Goal: Use online tool/utility: Utilize a website feature to perform a specific function

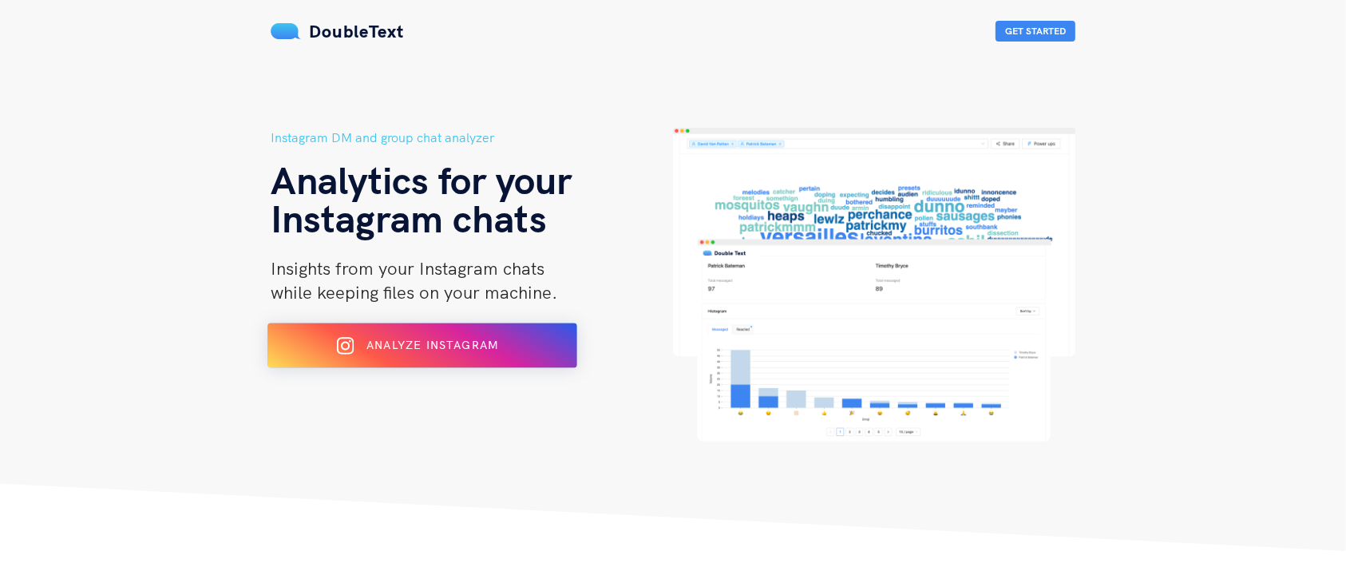
click at [511, 337] on div "Analyze Instagram" at bounding box center [422, 346] width 252 height 26
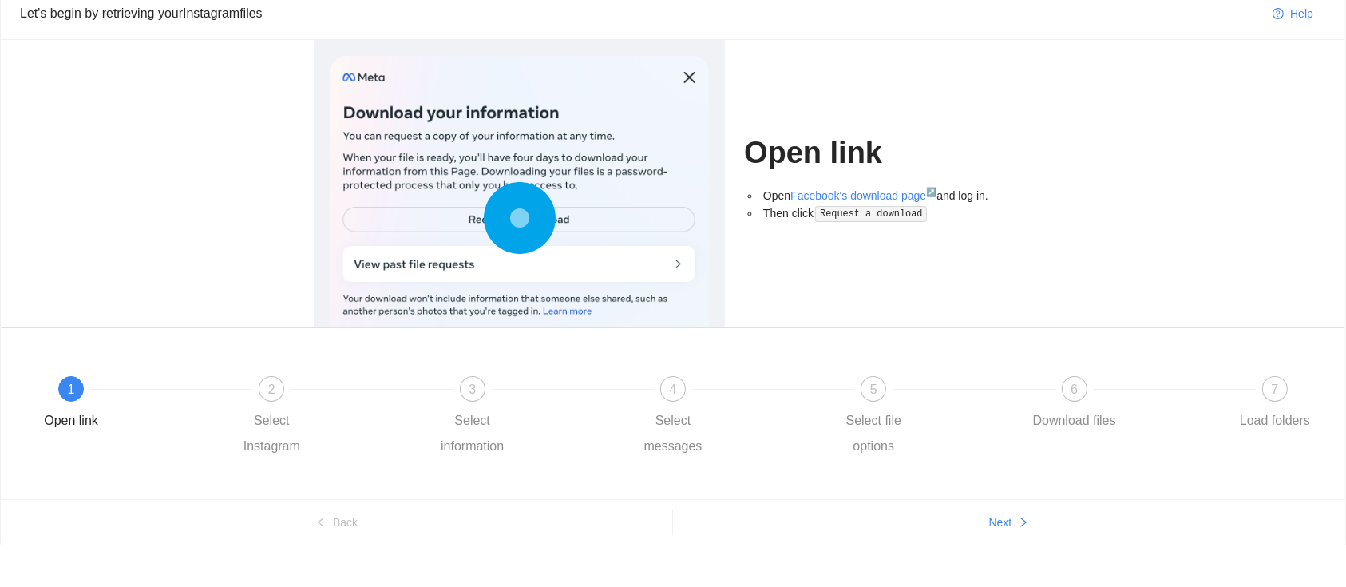
scroll to position [83, 0]
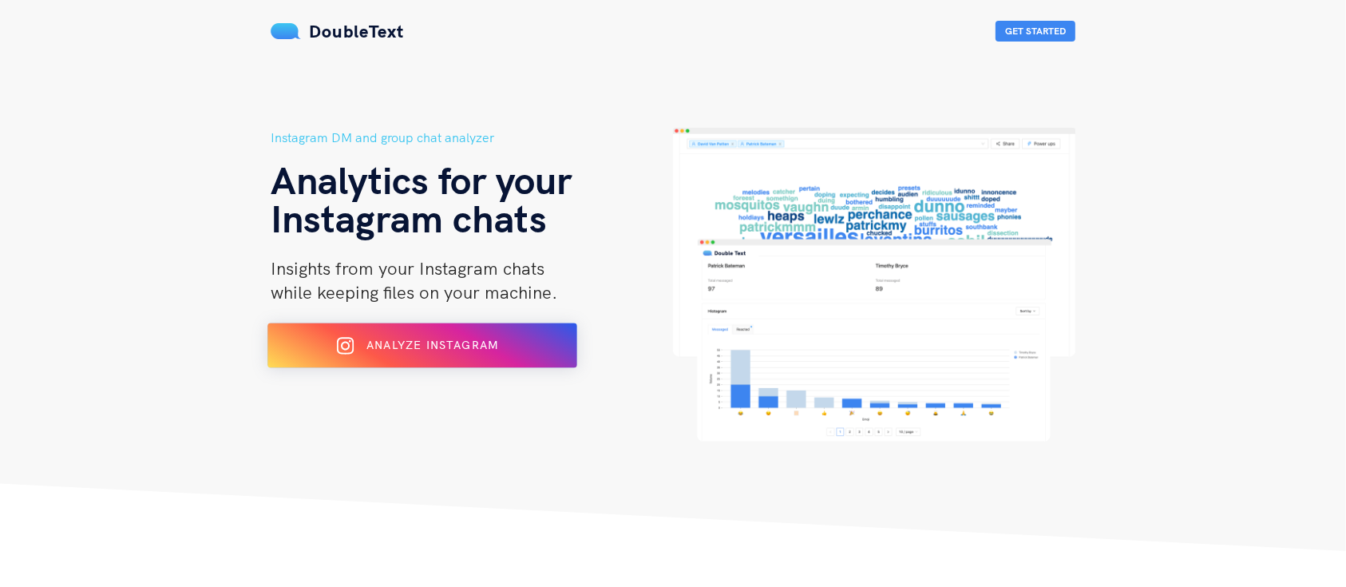
click at [421, 341] on span "Analyze Instagram" at bounding box center [432, 345] width 132 height 14
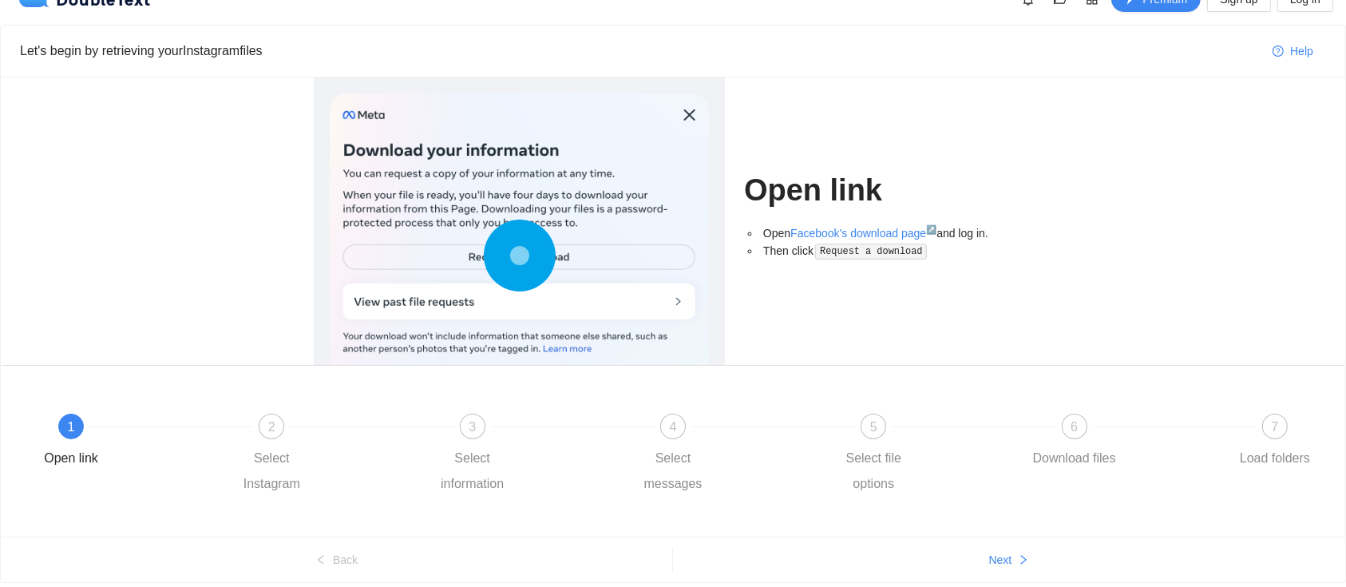
scroll to position [27, 0]
